Goal: Browse casually

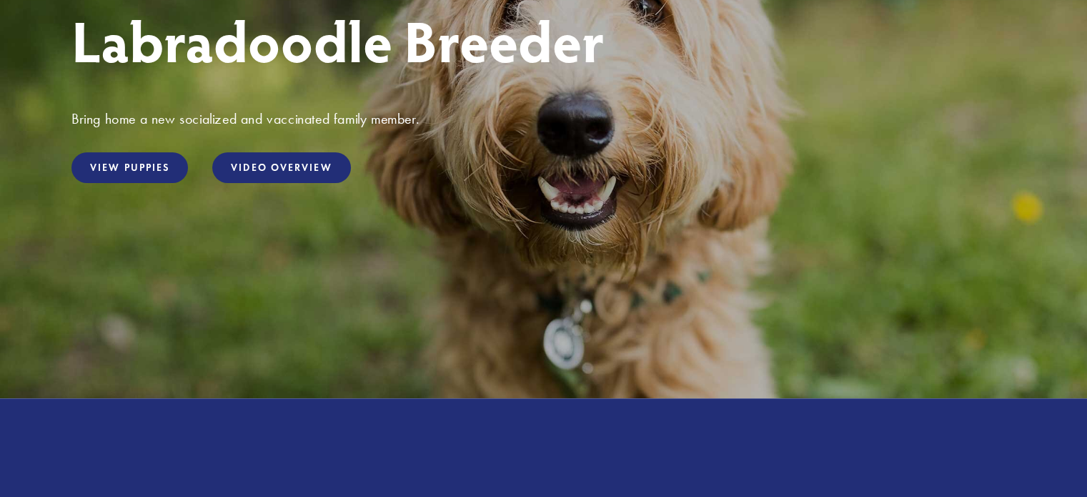
scroll to position [71, 0]
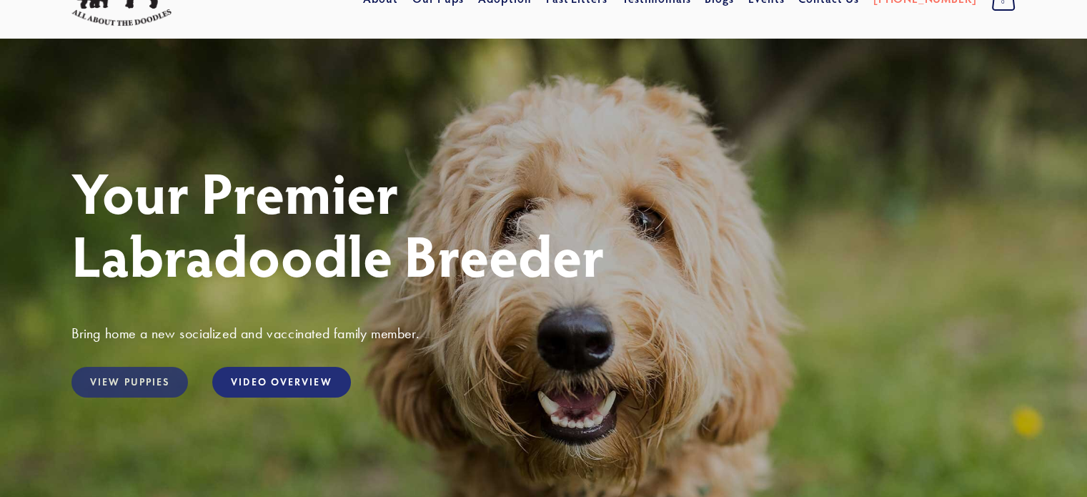
click at [112, 382] on link "View Puppies" at bounding box center [129, 382] width 116 height 31
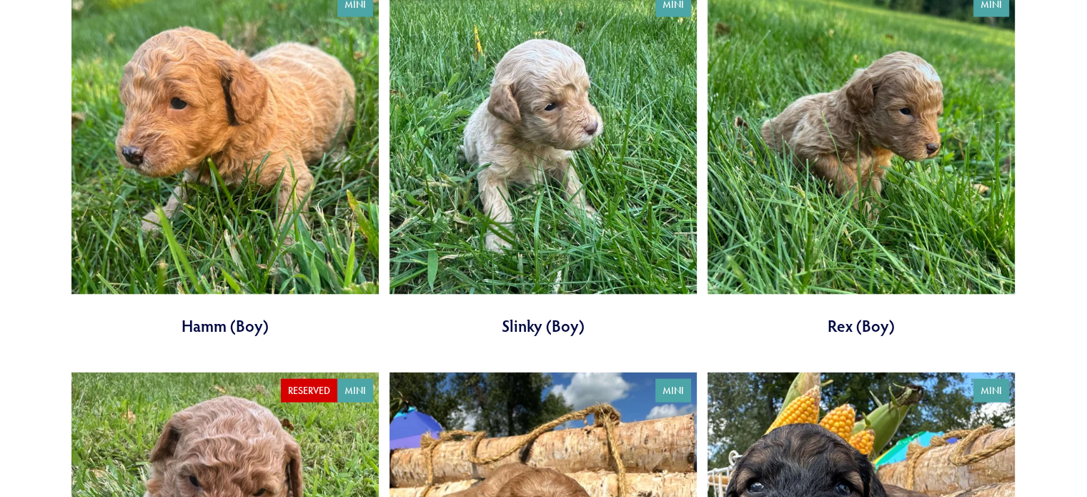
scroll to position [2859, 0]
